Goal: Information Seeking & Learning: Learn about a topic

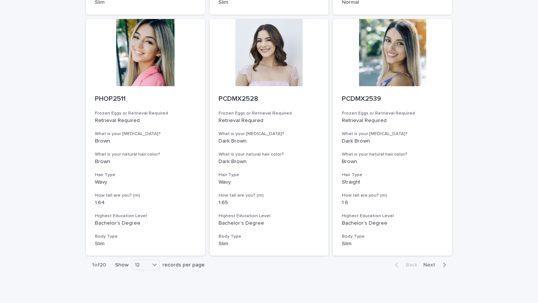
scroll to position [813, 0]
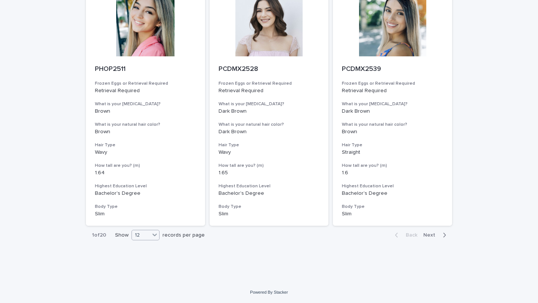
click at [159, 231] on div at bounding box center [154, 234] width 9 height 9
click at [145, 231] on div "36" at bounding box center [146, 263] width 27 height 9
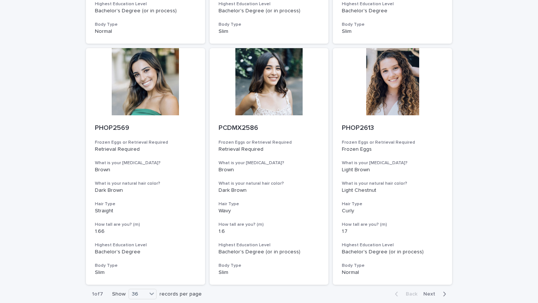
scroll to position [2744, 0]
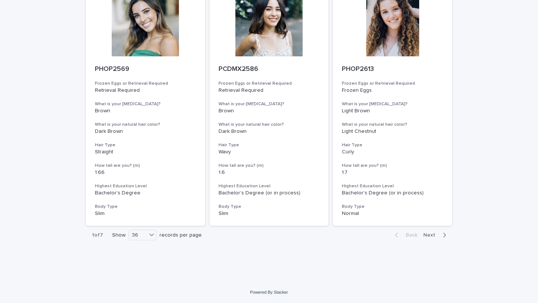
click at [350, 231] on span "Next" at bounding box center [431, 235] width 16 height 5
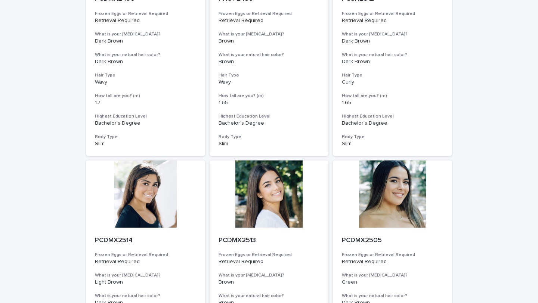
scroll to position [2744, 0]
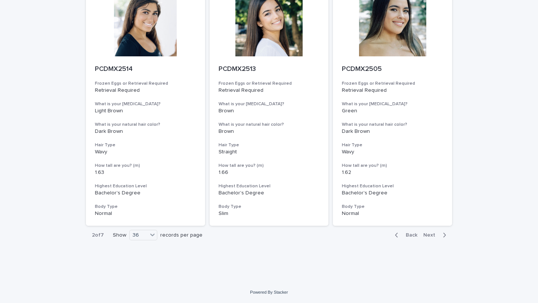
click at [350, 231] on span "Next" at bounding box center [431, 235] width 16 height 5
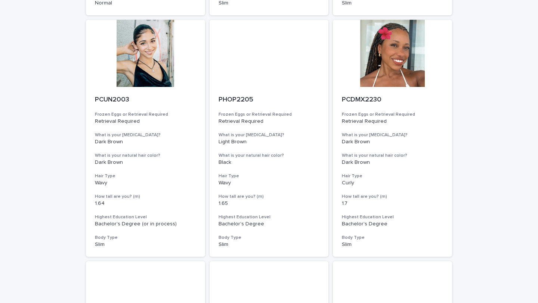
scroll to position [2744, 0]
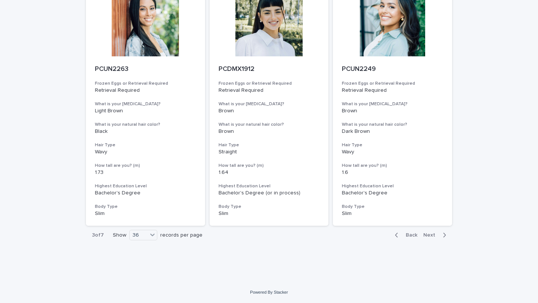
click at [350, 231] on span "Next" at bounding box center [431, 235] width 16 height 5
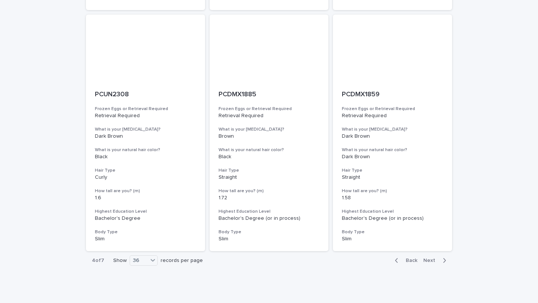
scroll to position [2744, 0]
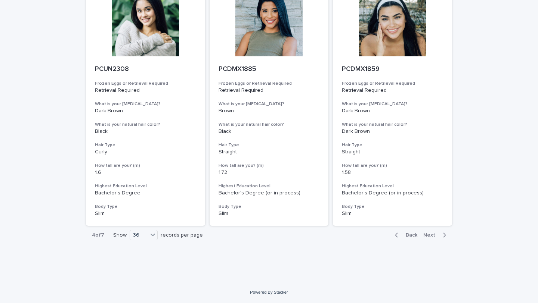
click at [350, 231] on span "Next" at bounding box center [431, 235] width 16 height 5
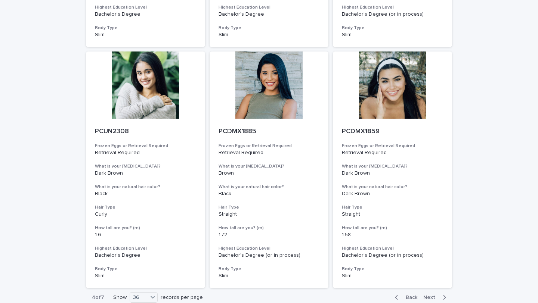
scroll to position [2744, 0]
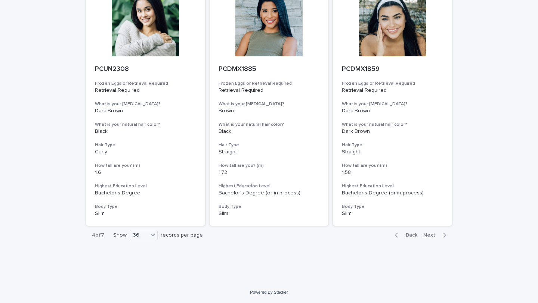
click at [350, 231] on div "Back Next" at bounding box center [420, 235] width 63 height 19
click at [350, 231] on span "Next" at bounding box center [431, 235] width 16 height 5
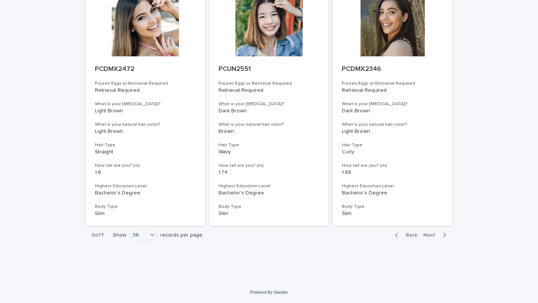
click at [350, 231] on span "Next" at bounding box center [431, 235] width 16 height 5
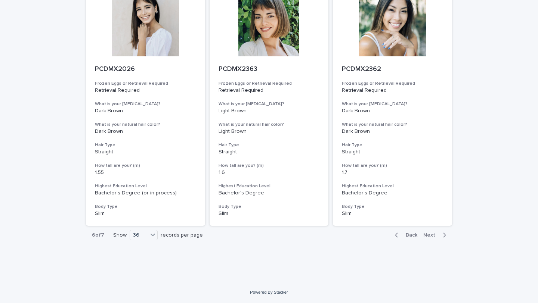
click at [350, 231] on span "Next" at bounding box center [431, 235] width 16 height 5
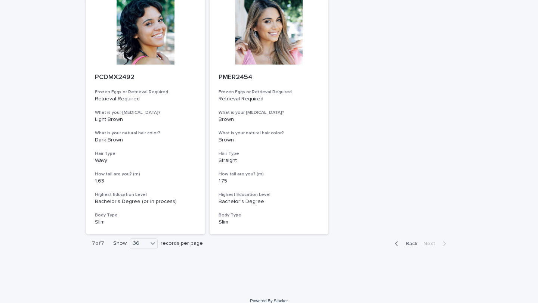
scroll to position [1296, 0]
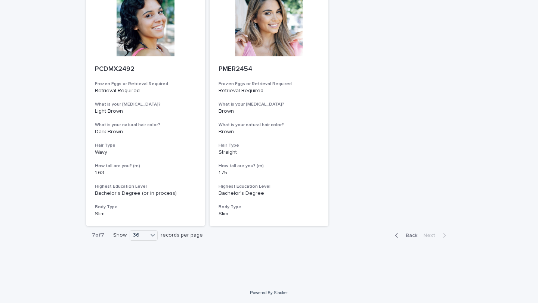
click at [350, 231] on span "Back" at bounding box center [409, 235] width 16 height 5
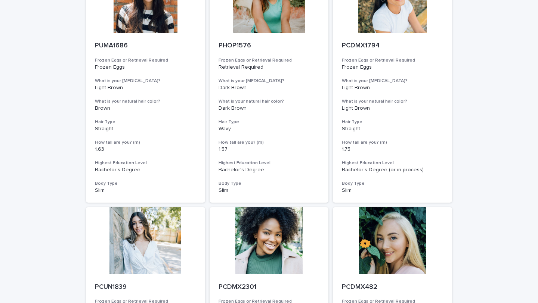
scroll to position [1823, 0]
